Goal: Use online tool/utility: Utilize a website feature to perform a specific function

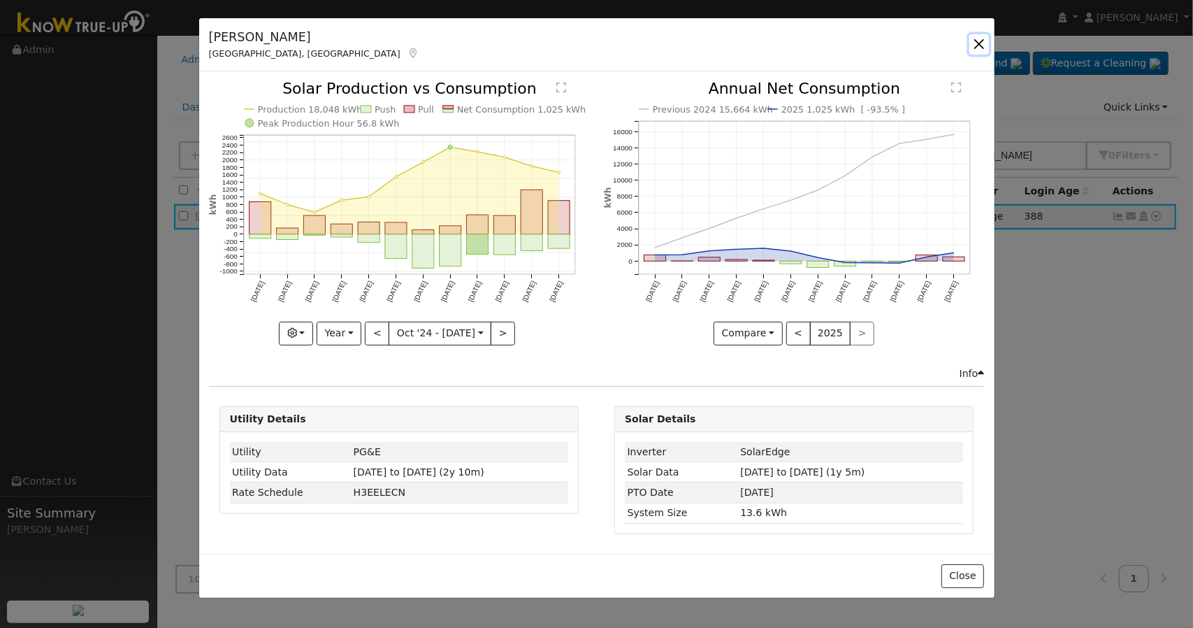
click at [977, 41] on button "button" at bounding box center [979, 44] width 20 height 20
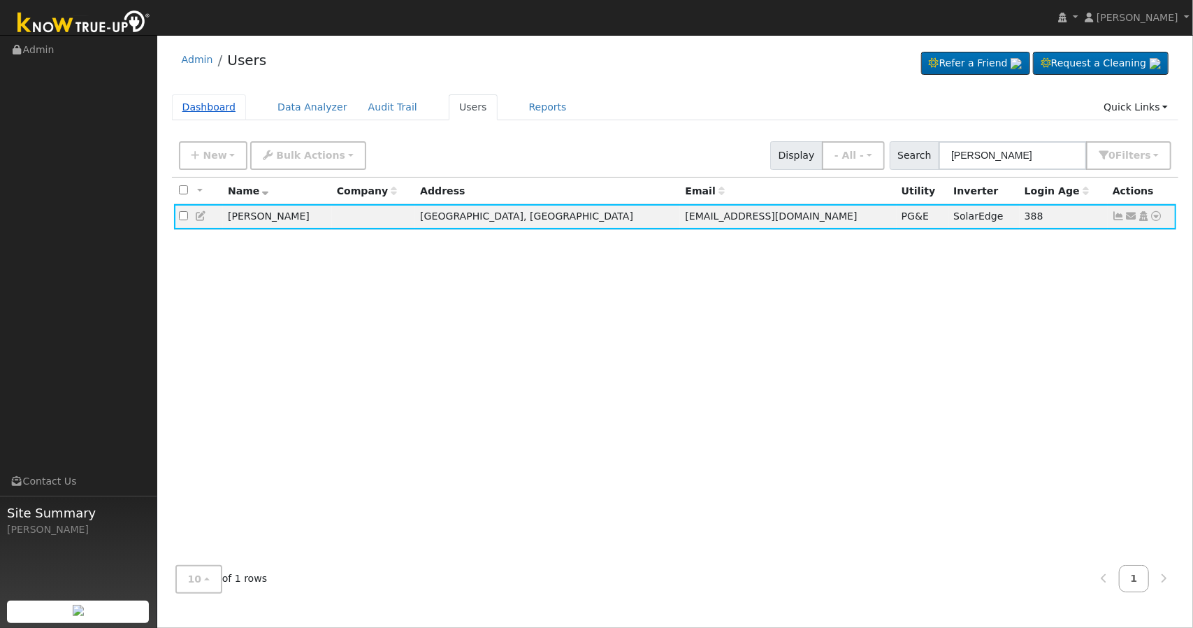
click at [224, 106] on link "Dashboard" at bounding box center [209, 107] width 75 height 26
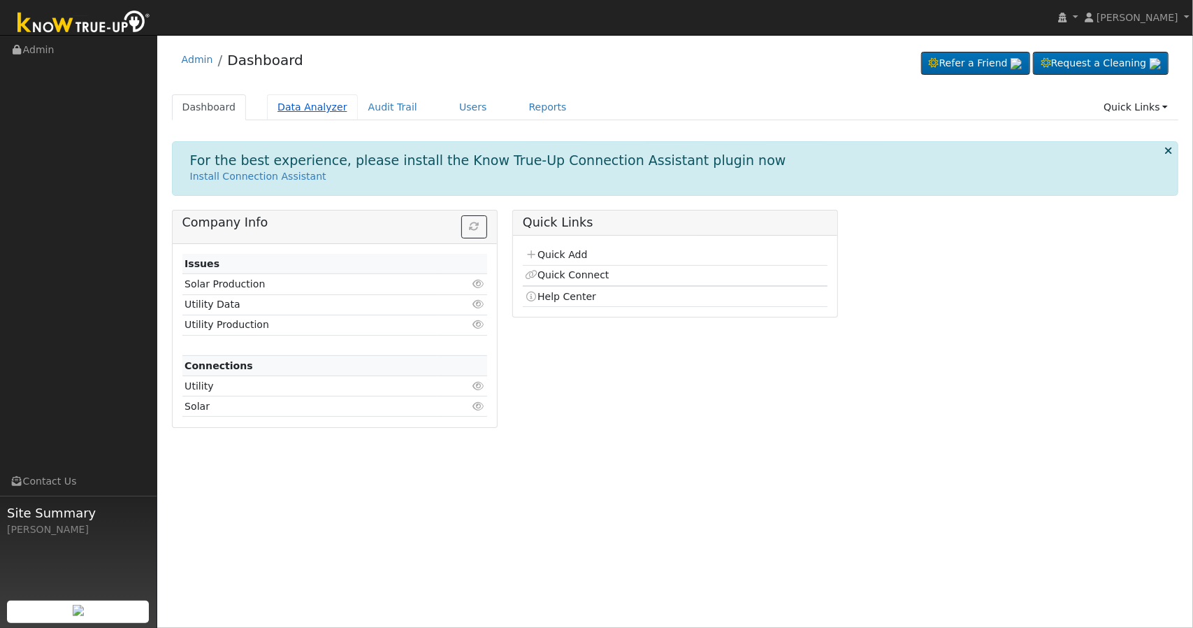
click at [303, 108] on link "Data Analyzer" at bounding box center [312, 107] width 91 height 26
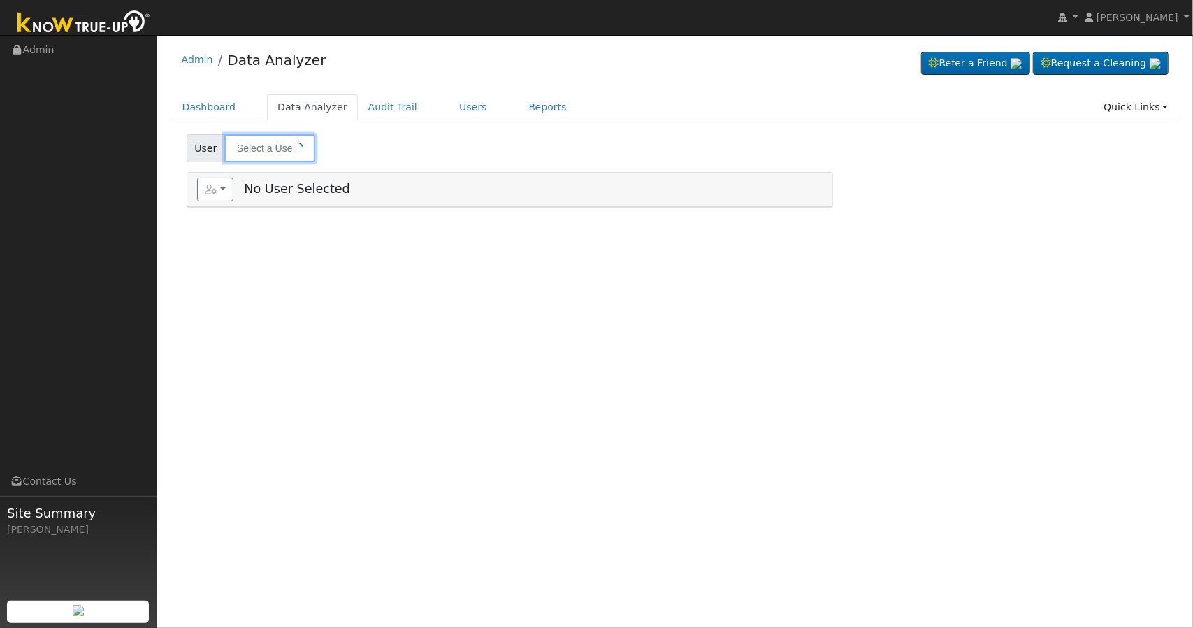
type input "[PERSON_NAME]"
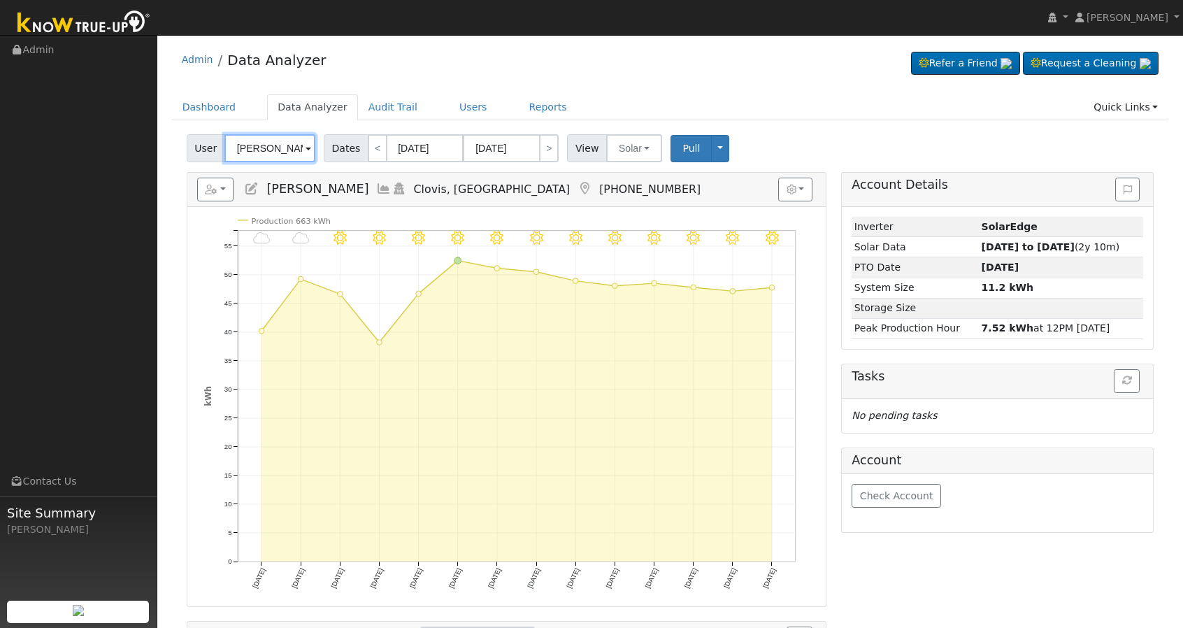
drag, startPoint x: 298, startPoint y: 150, endPoint x: 152, endPoint y: 140, distance: 146.4
click at [152, 140] on div "[PERSON_NAME] [PERSON_NAME] Profile My Company Help Center Terms Of Service See…" at bounding box center [591, 421] width 1183 height 773
type input "h"
drag, startPoint x: 262, startPoint y: 147, endPoint x: 65, endPoint y: 168, distance: 198.3
click at [65, 168] on div "[PERSON_NAME] [PERSON_NAME] Profile My Company Help Center Terms Of Service See…" at bounding box center [591, 421] width 1183 height 773
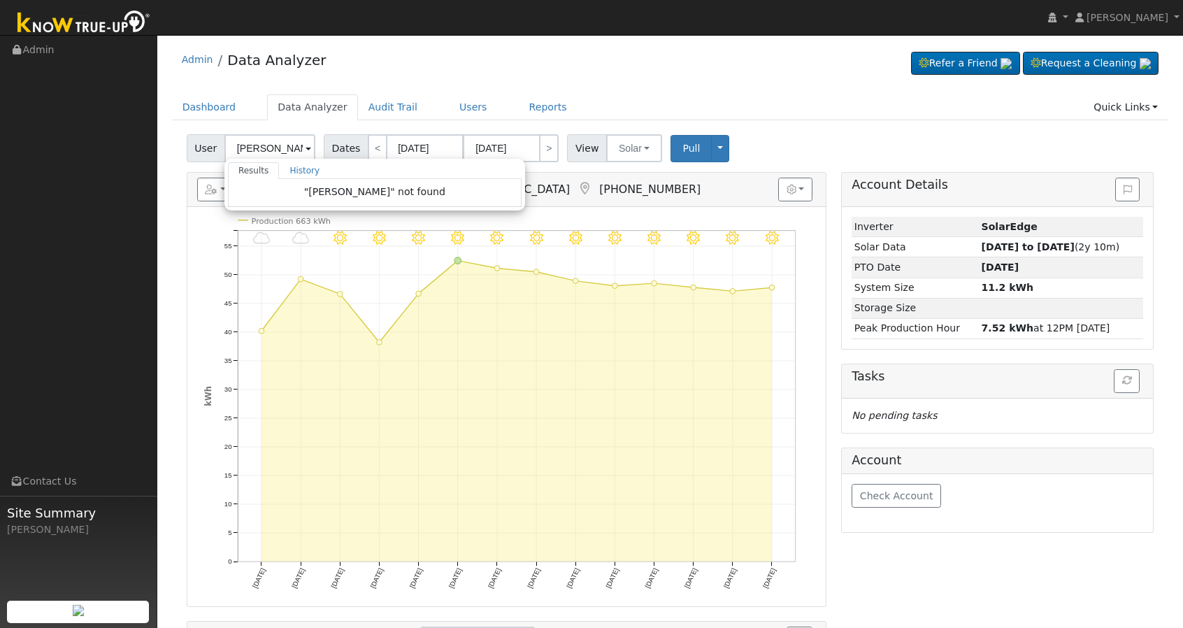
click at [305, 146] on span at bounding box center [308, 149] width 6 height 16
type input "[PERSON_NAME]"
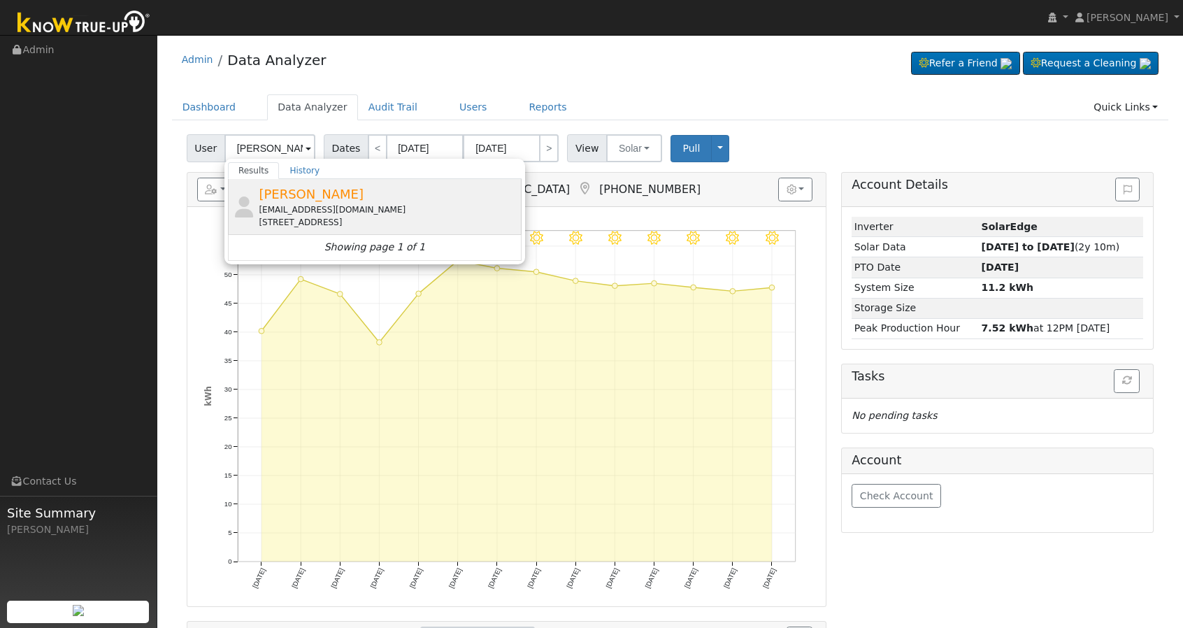
click at [281, 191] on span "[PERSON_NAME]" at bounding box center [311, 194] width 105 height 15
type input "[PERSON_NAME]"
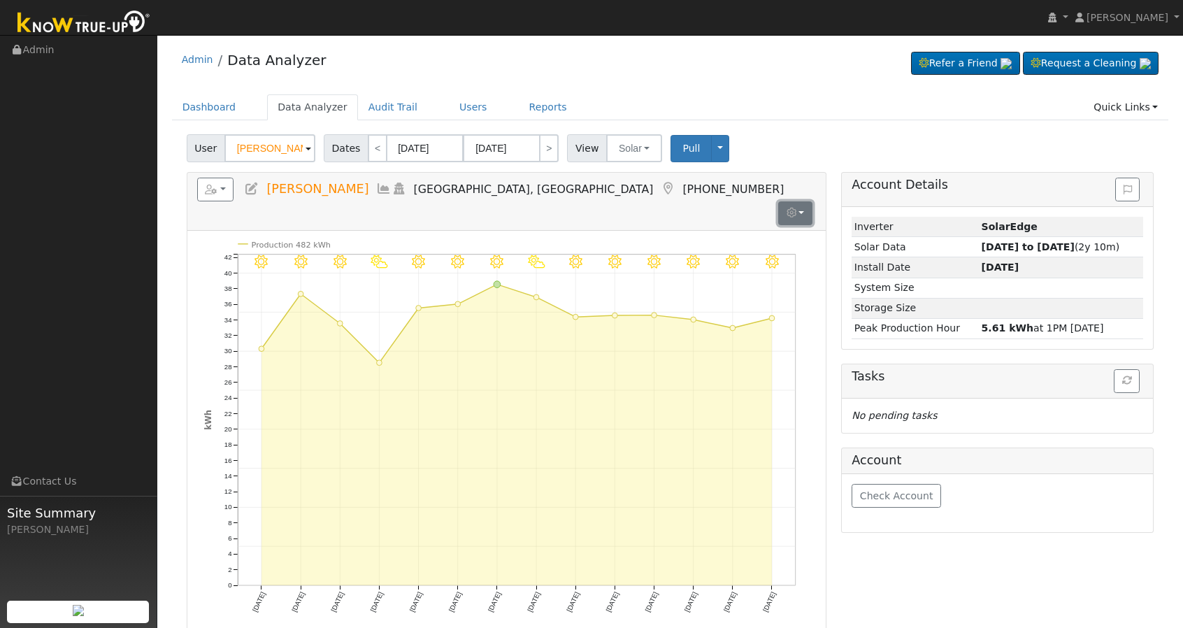
click at [795, 208] on icon "button" at bounding box center [791, 213] width 10 height 10
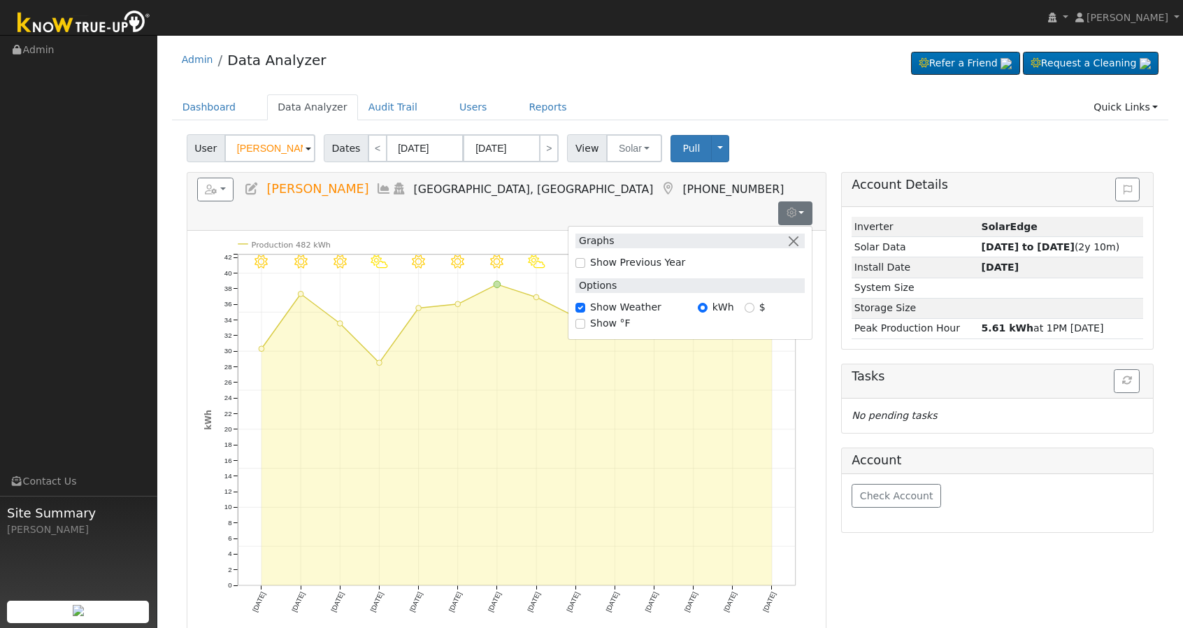
click at [815, 122] on div "Dashboard Data Analyzer Audit Trail Users Reports Quick Links Quick Add Quick C…" at bounding box center [670, 114] width 997 height 40
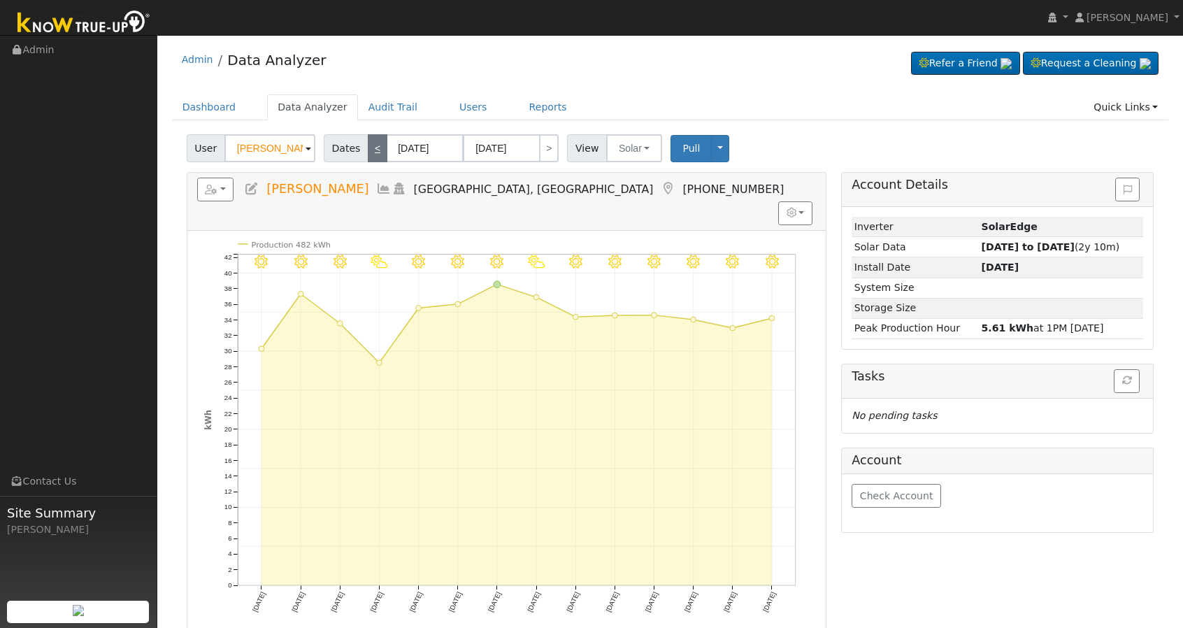
click at [368, 152] on link "<" at bounding box center [378, 148] width 20 height 28
type input "[DATE]"
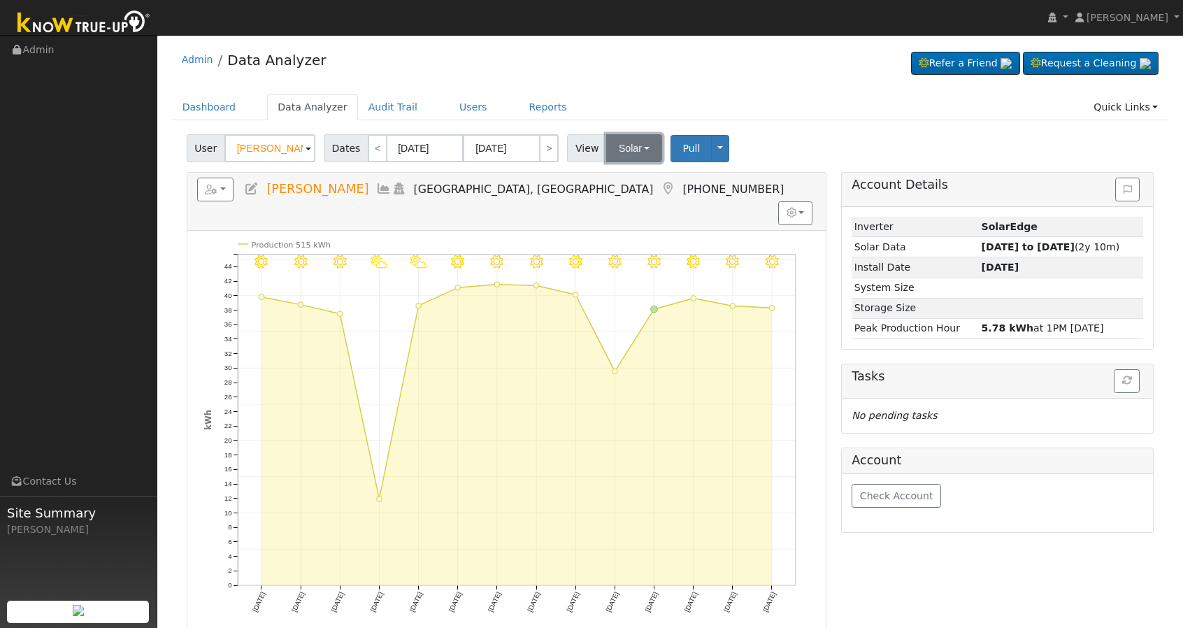
click at [608, 150] on button "Solar" at bounding box center [634, 148] width 56 height 28
click at [621, 144] on button "Solar" at bounding box center [634, 148] width 56 height 28
click at [368, 150] on link "<" at bounding box center [378, 148] width 20 height 28
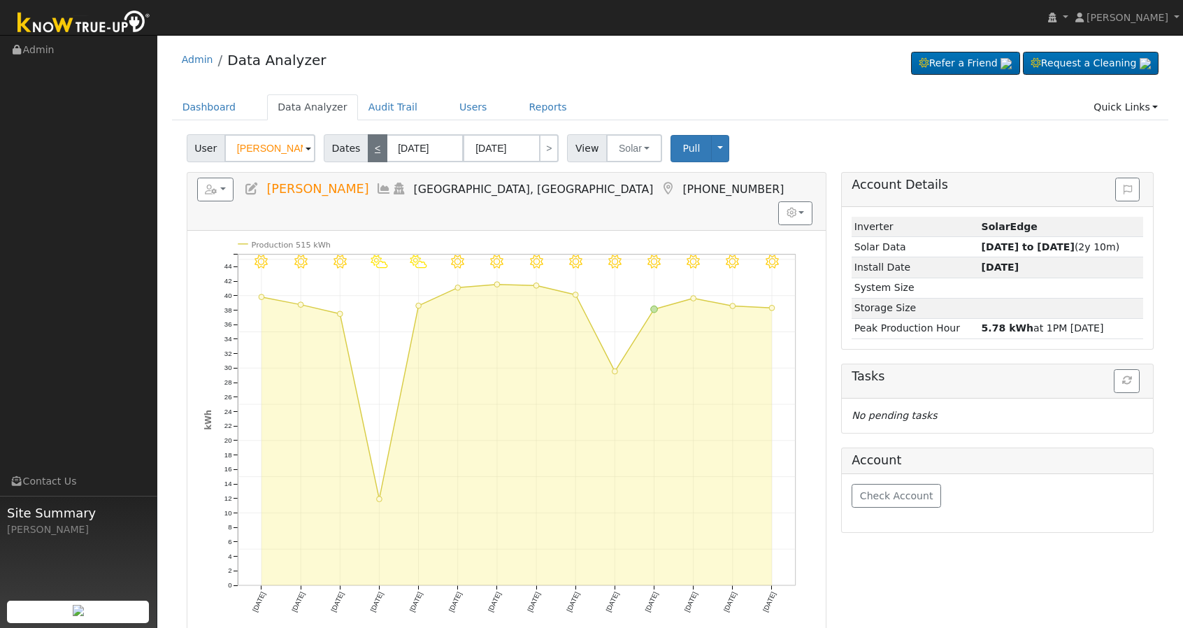
type input "[DATE]"
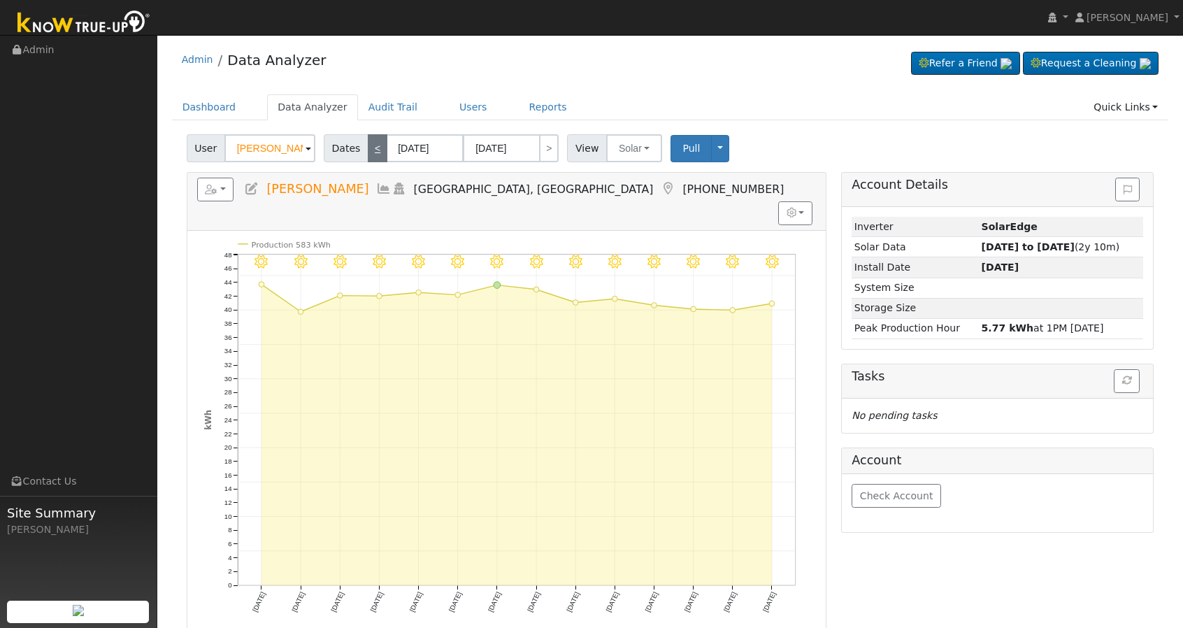
click at [368, 150] on link "<" at bounding box center [378, 148] width 20 height 28
type input "[DATE]"
